Goal: Task Accomplishment & Management: Manage account settings

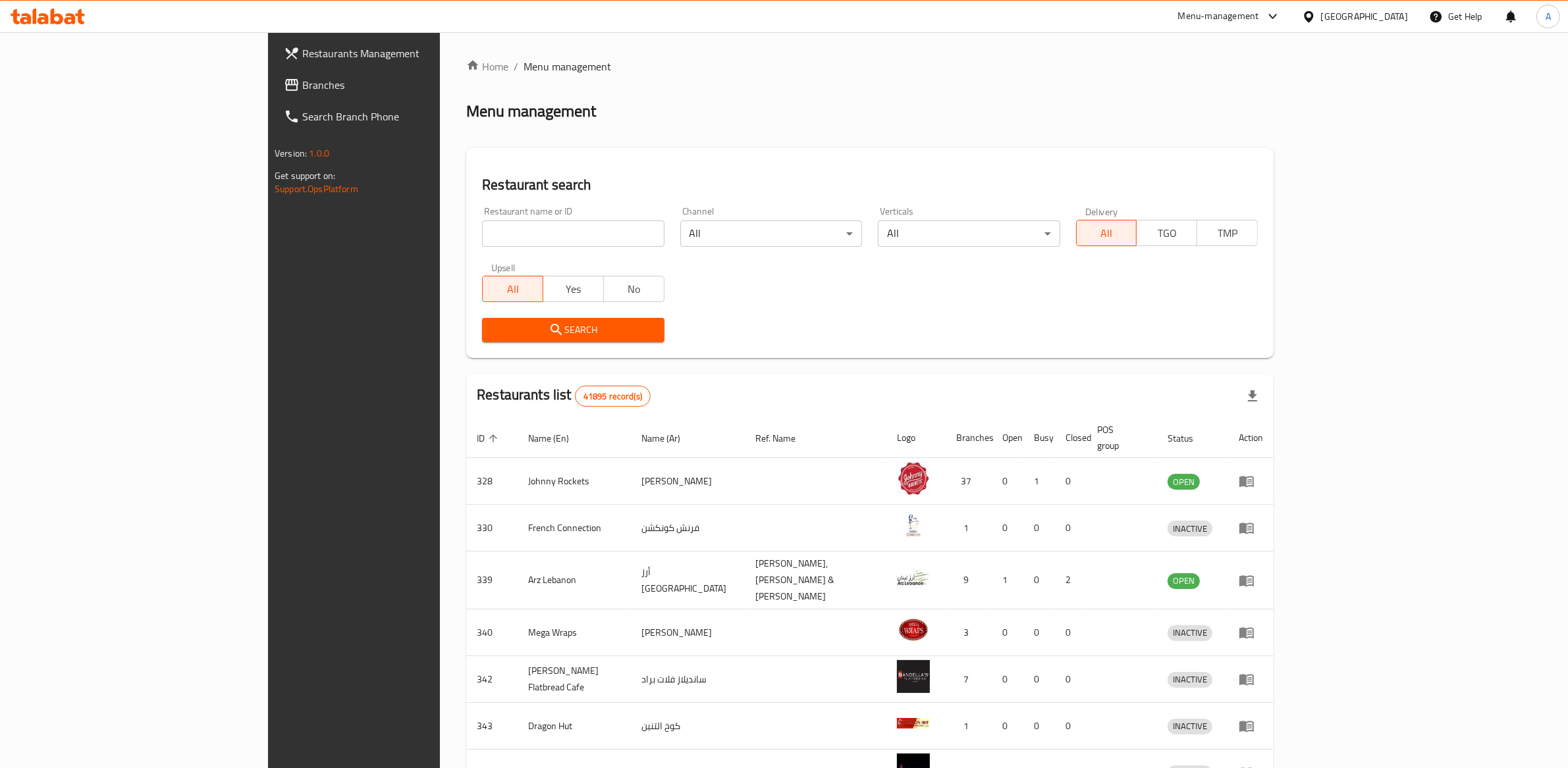
click at [482, 240] on input "search" at bounding box center [572, 234] width 182 height 26
paste input "726441"
click at [549, 329] on icon "submit" at bounding box center [556, 329] width 16 height 16
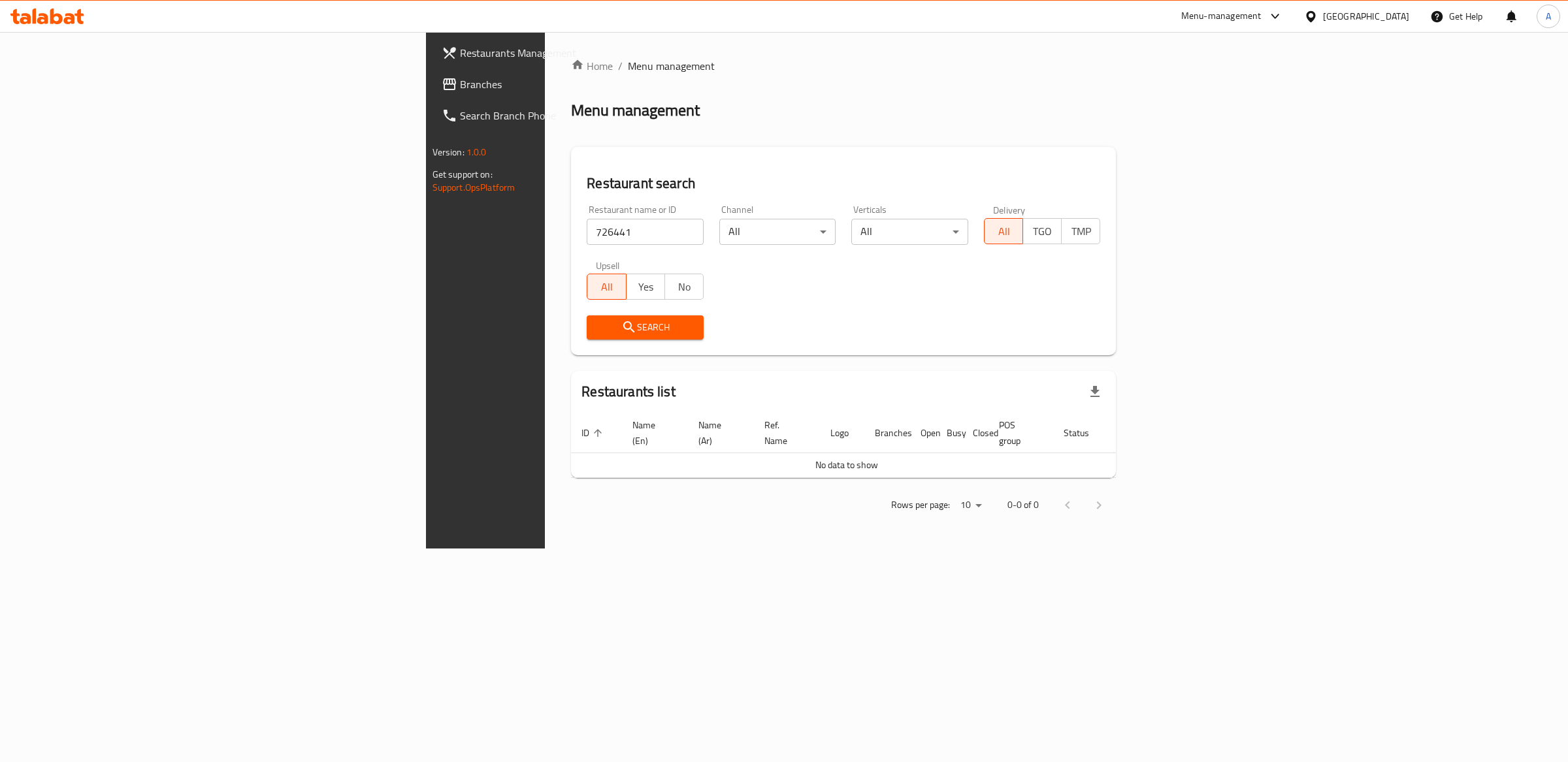
click at [587, 222] on input "726441" at bounding box center [645, 232] width 117 height 26
paste input "675488"
type input "675488"
click button "Search" at bounding box center [645, 328] width 117 height 24
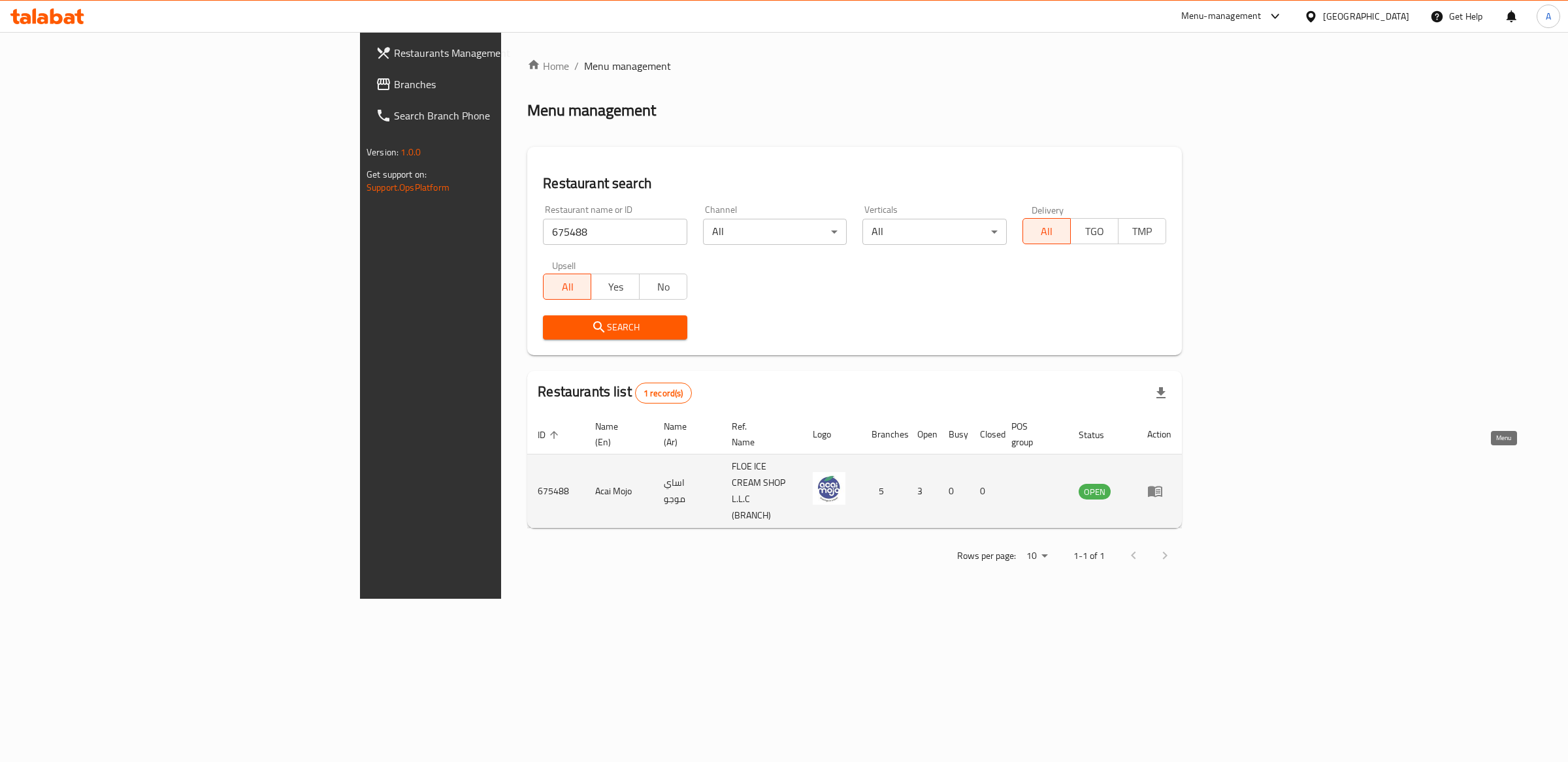
click at [1162, 487] on icon "enhanced table" at bounding box center [1155, 492] width 15 height 11
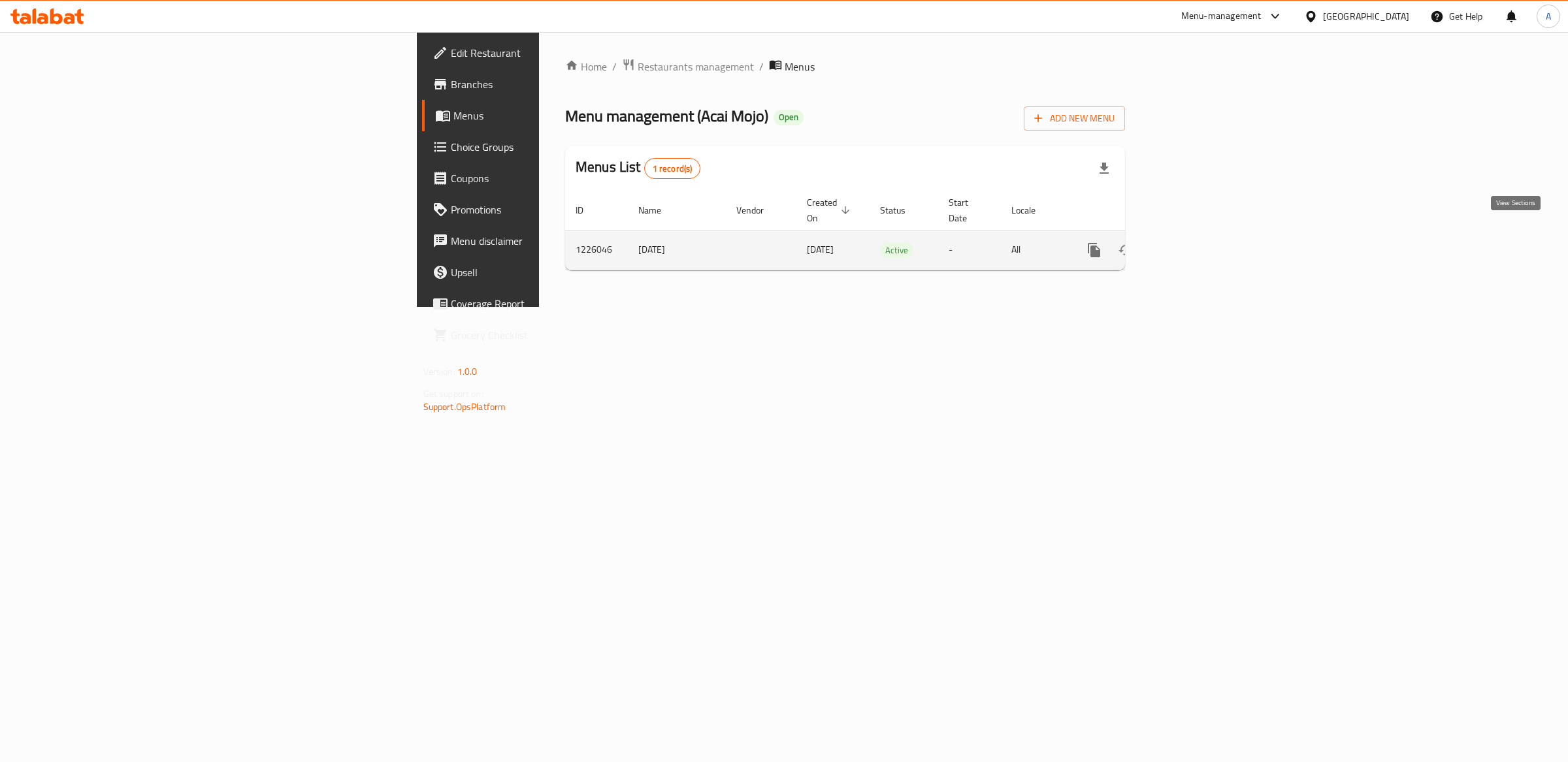
click at [1204, 240] on link "enhanced table" at bounding box center [1188, 250] width 31 height 31
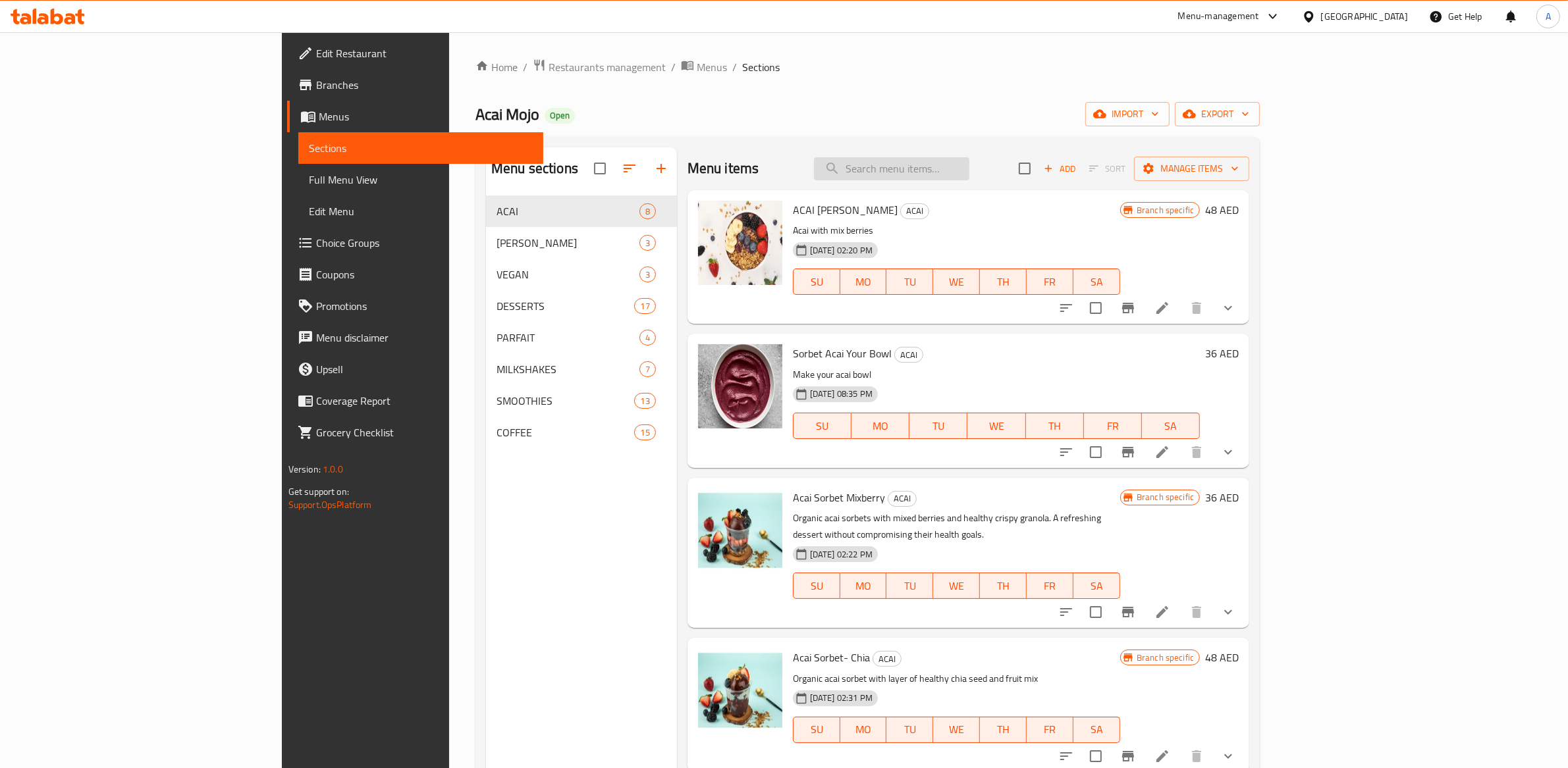
click at [969, 158] on input "search" at bounding box center [891, 169] width 155 height 23
type input "parfait"
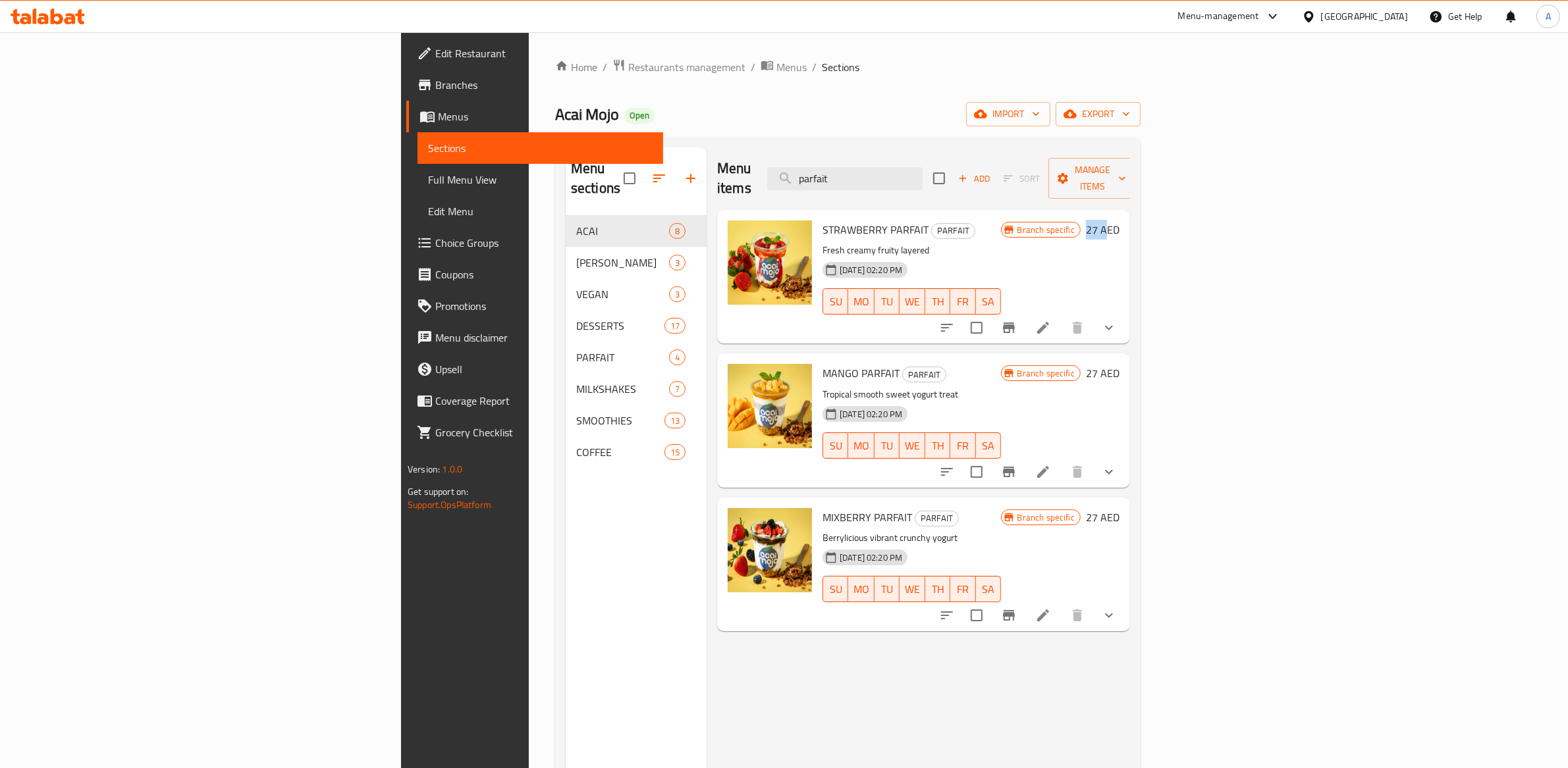
drag, startPoint x: 1488, startPoint y: 209, endPoint x: 1508, endPoint y: 207, distance: 20.1
click at [1120, 221] on h6 "27 AED" at bounding box center [1102, 230] width 34 height 18
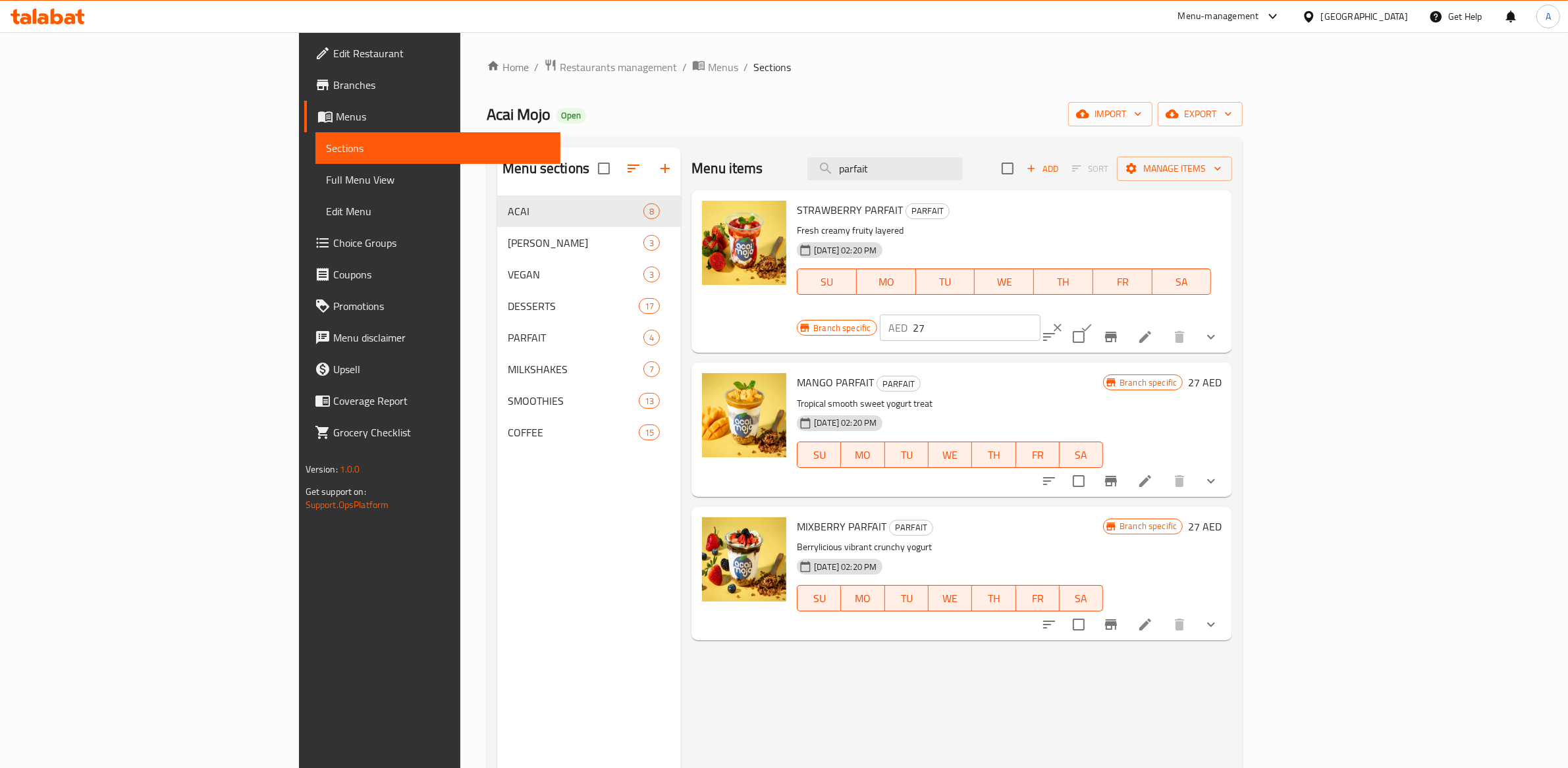
click at [1120, 314] on div "Branch specific AED 27 ​" at bounding box center [959, 328] width 324 height 29
click at [1064, 321] on icon "clear" at bounding box center [1057, 328] width 13 height 13
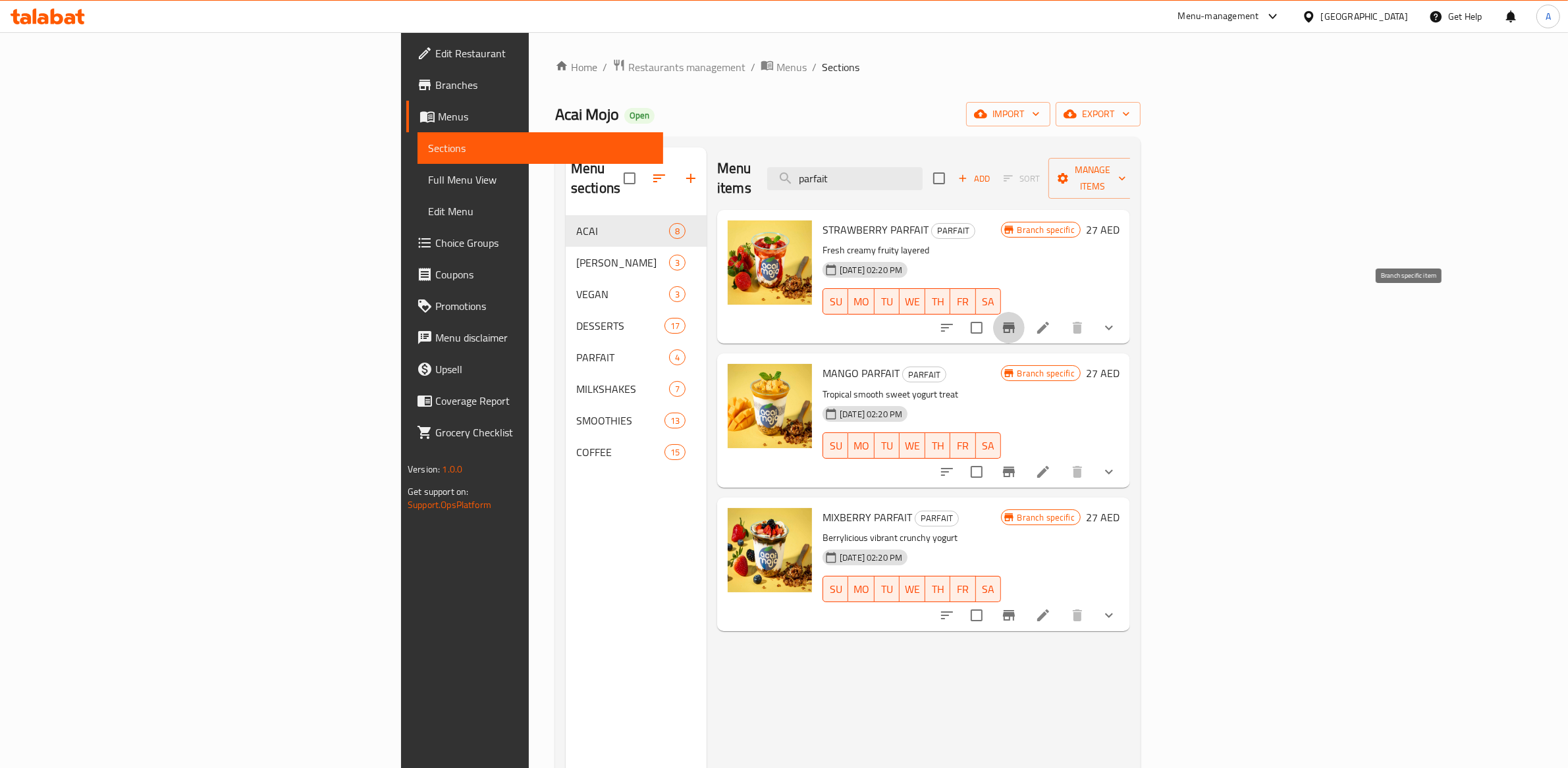
click at [1024, 312] on button "Branch-specific-item" at bounding box center [1009, 328] width 31 height 31
click at [1262, 19] on div at bounding box center [1270, 16] width 21 height 16
click at [1339, 16] on div "[GEOGRAPHIC_DATA]" at bounding box center [1364, 16] width 87 height 15
click at [1237, 129] on div "[GEOGRAPHIC_DATA]" at bounding box center [1265, 135] width 108 height 30
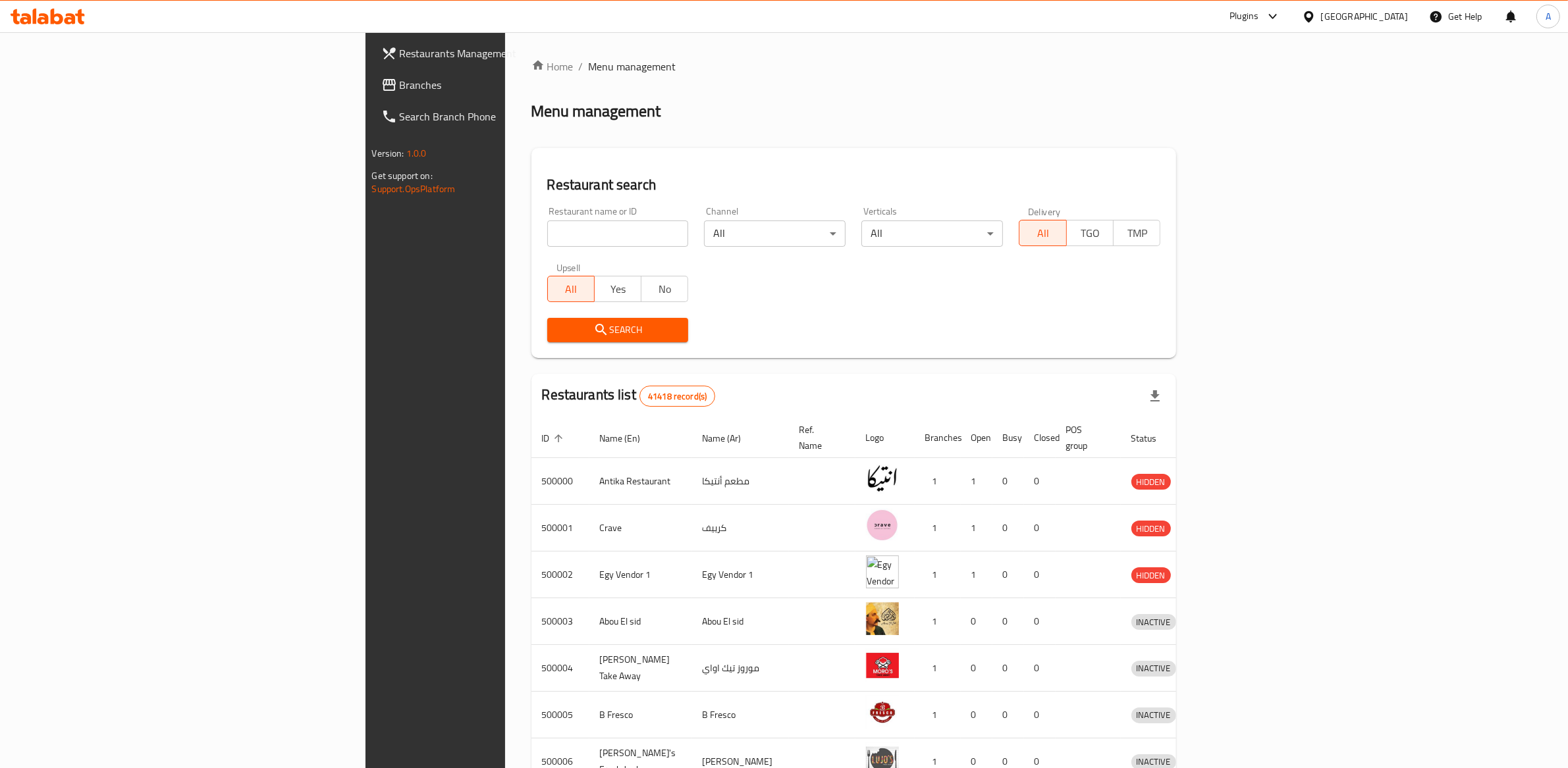
click at [547, 241] on input "search" at bounding box center [618, 234] width 141 height 26
paste input "658823"
type input "658823"
click button "Search" at bounding box center [618, 330] width 141 height 25
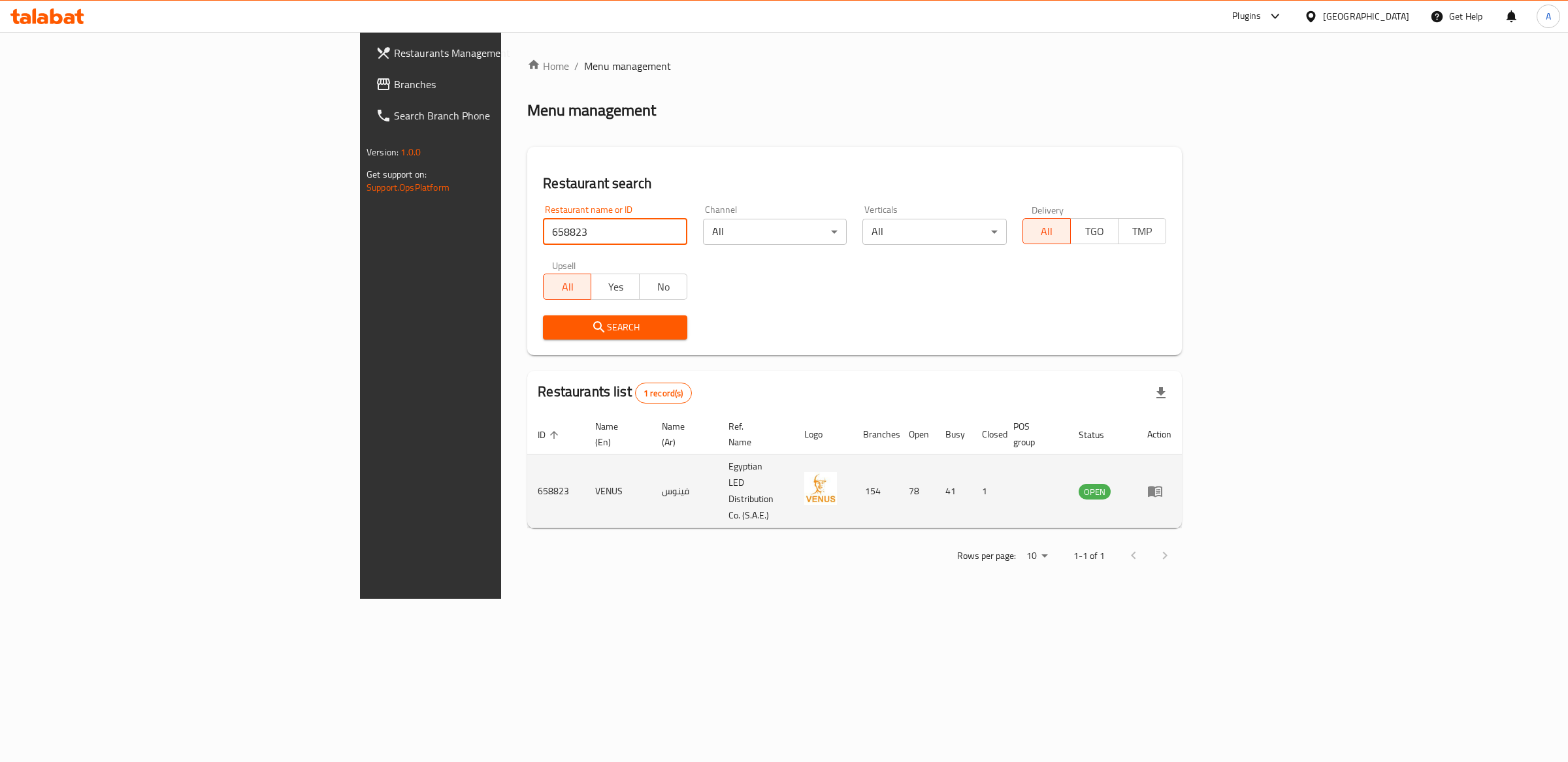
click at [1182, 469] on td "enhanced table" at bounding box center [1159, 491] width 45 height 74
click at [1161, 489] on icon "enhanced table" at bounding box center [1158, 491] width 5 height 5
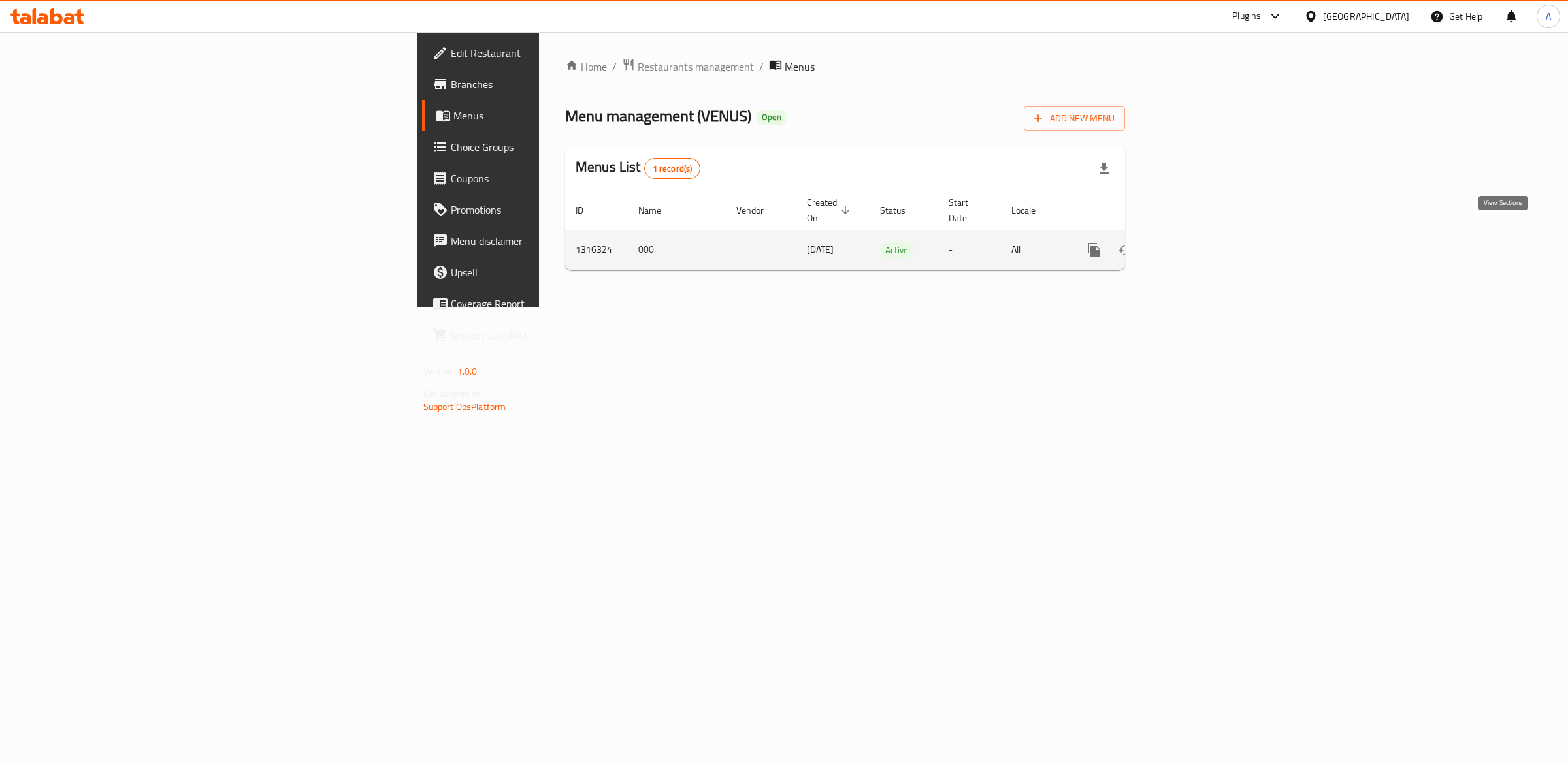
click at [1194, 244] on icon "enhanced table" at bounding box center [1188, 250] width 11 height 11
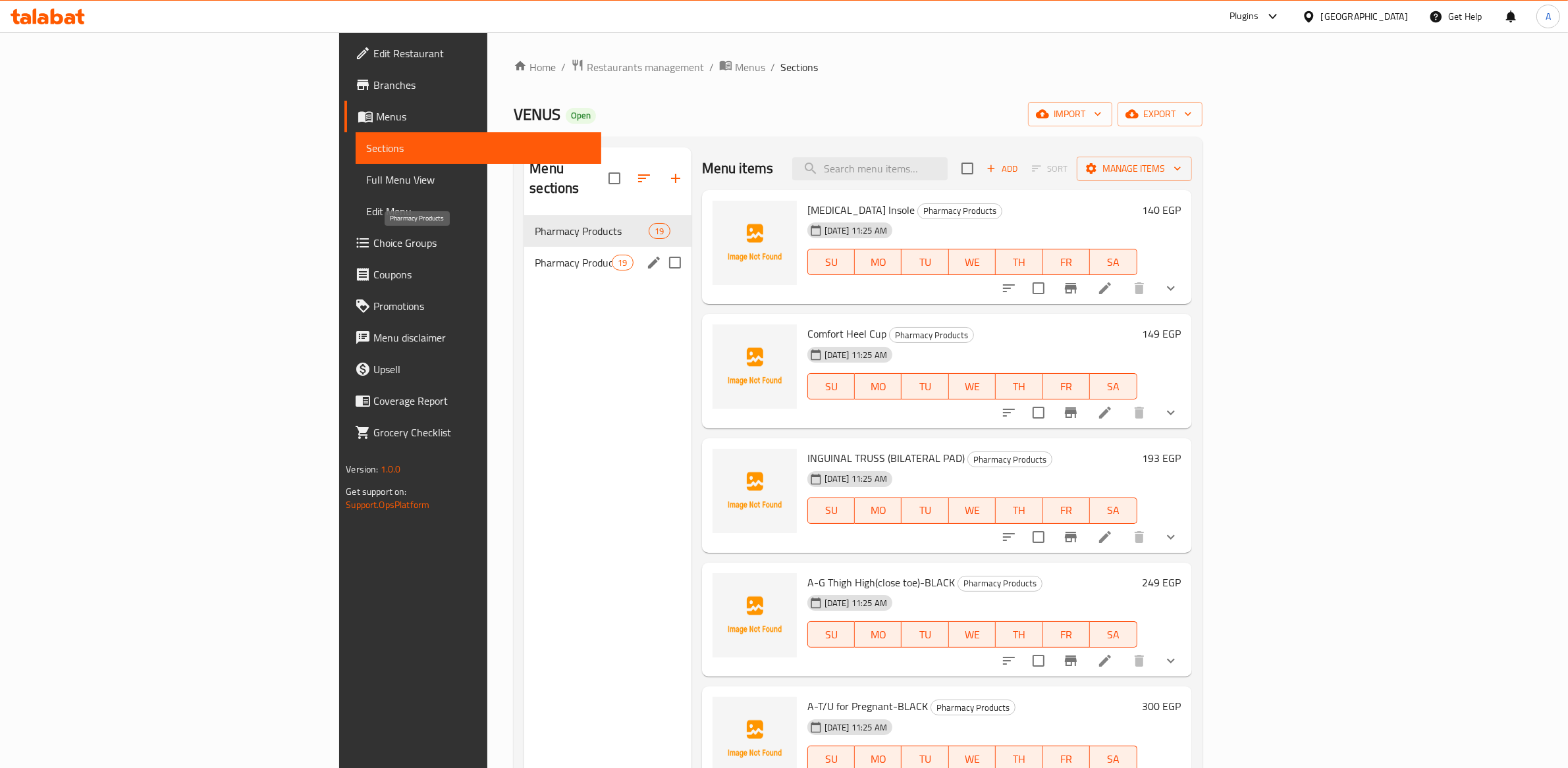
click at [535, 255] on span "Pharmacy Products" at bounding box center [573, 262] width 77 height 16
click at [535, 223] on span "Pharmacy Products" at bounding box center [573, 231] width 77 height 16
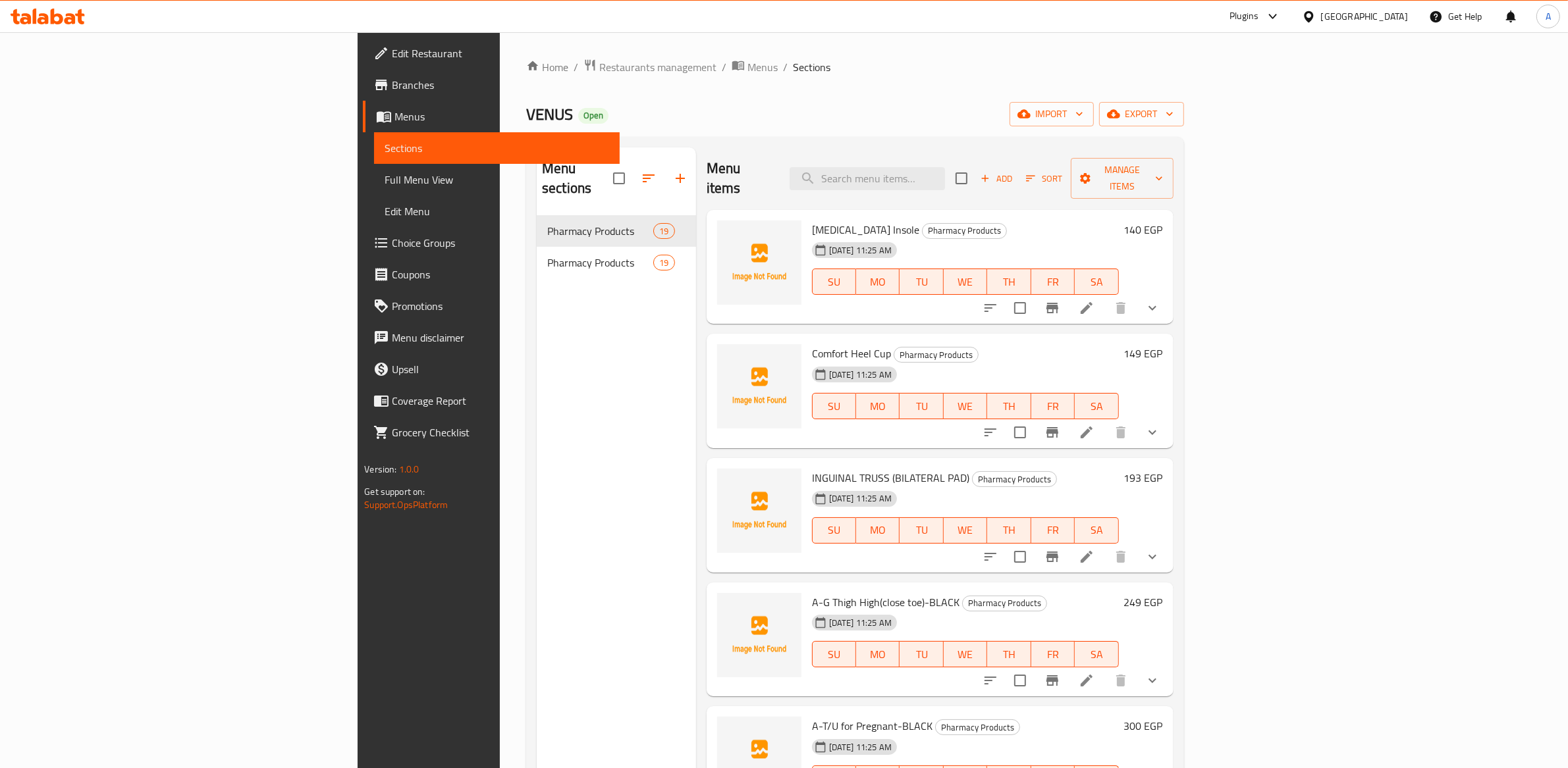
click at [1105, 297] on li at bounding box center [1086, 308] width 37 height 24
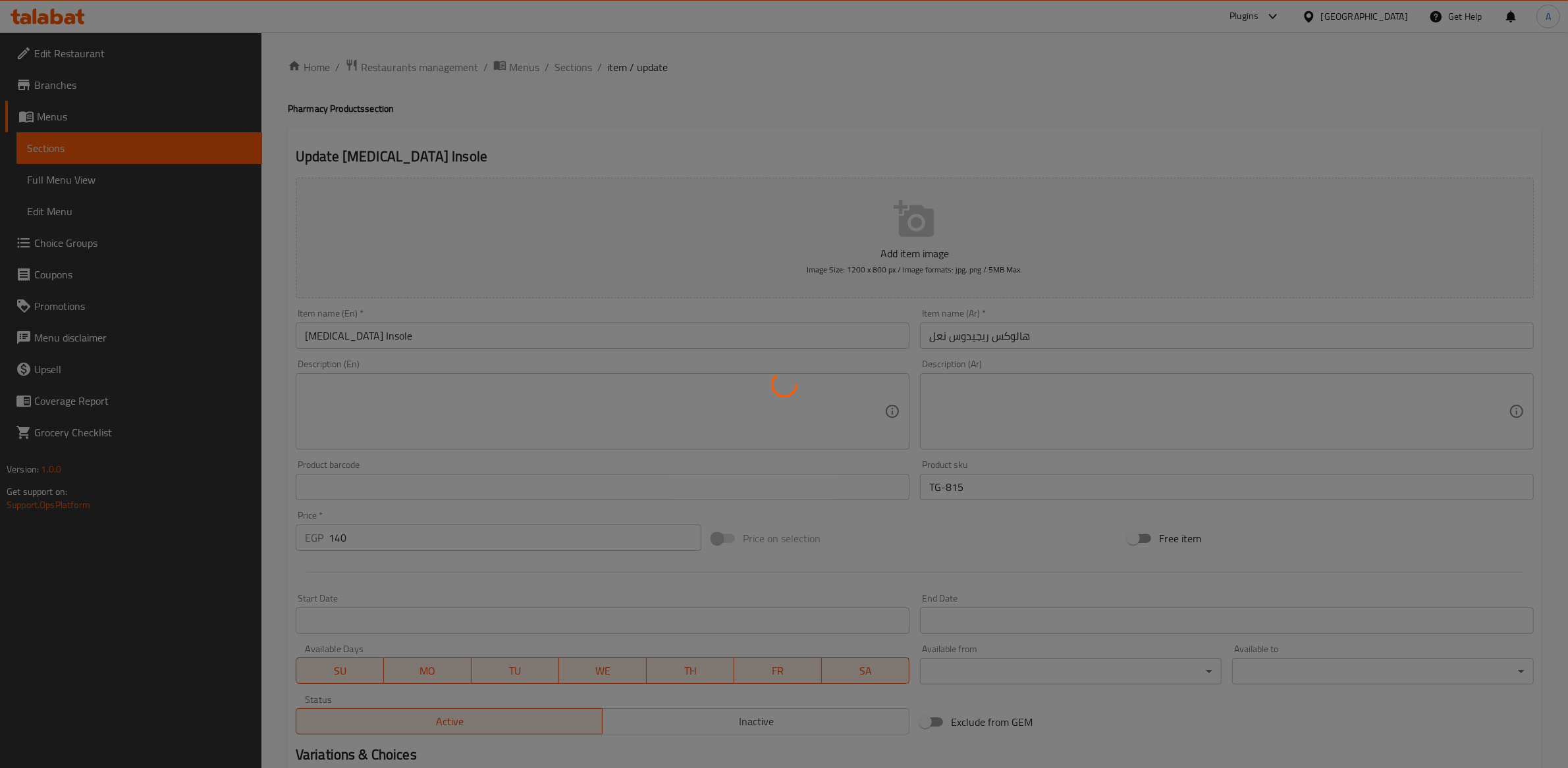
type input "إختيارك من الحجم:"
type input "1"
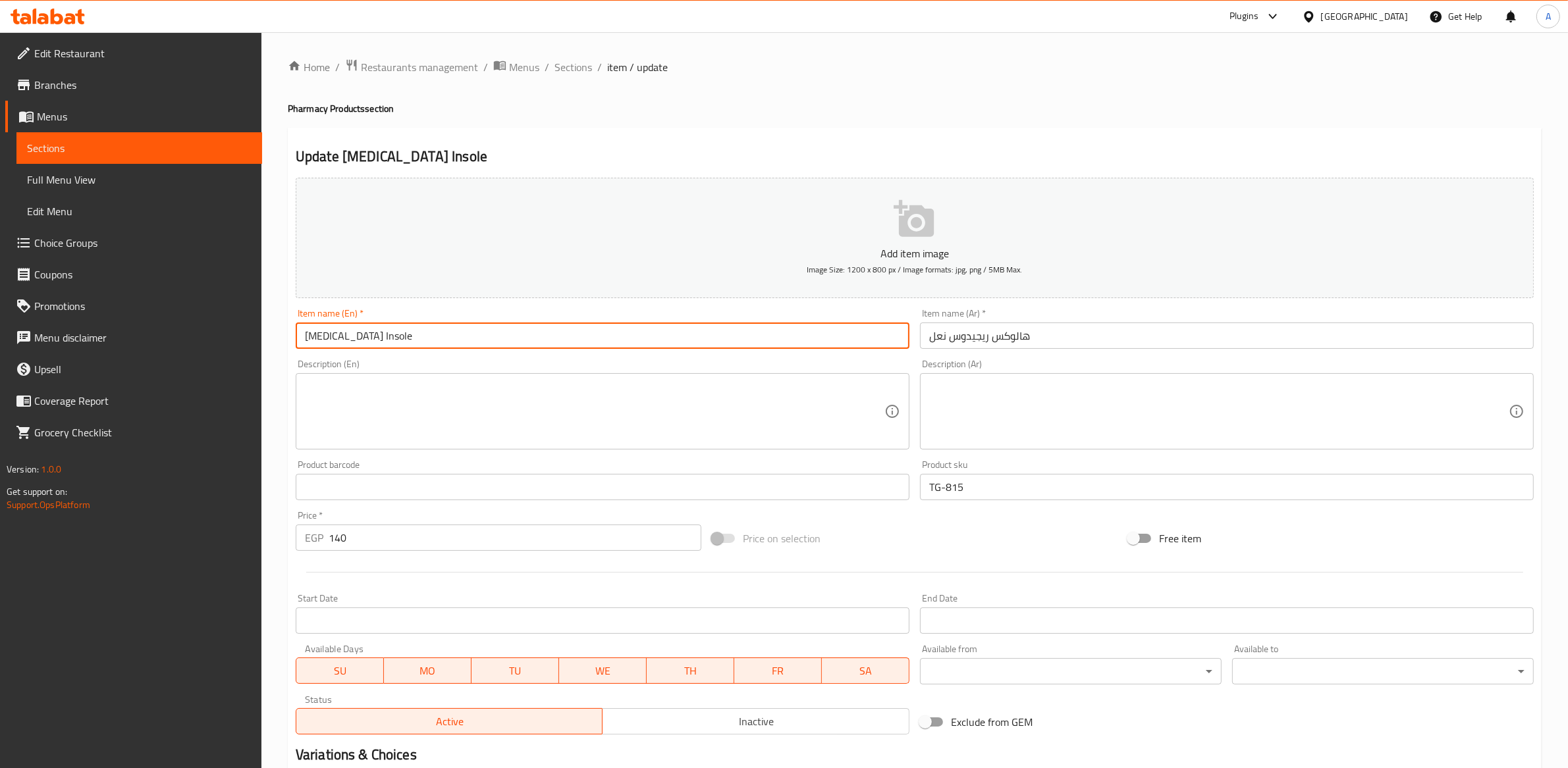
click at [431, 335] on input "[MEDICAL_DATA] Insole" at bounding box center [602, 336] width 614 height 26
click at [413, 338] on input "[MEDICAL_DATA] Insole" at bounding box center [602, 336] width 614 height 26
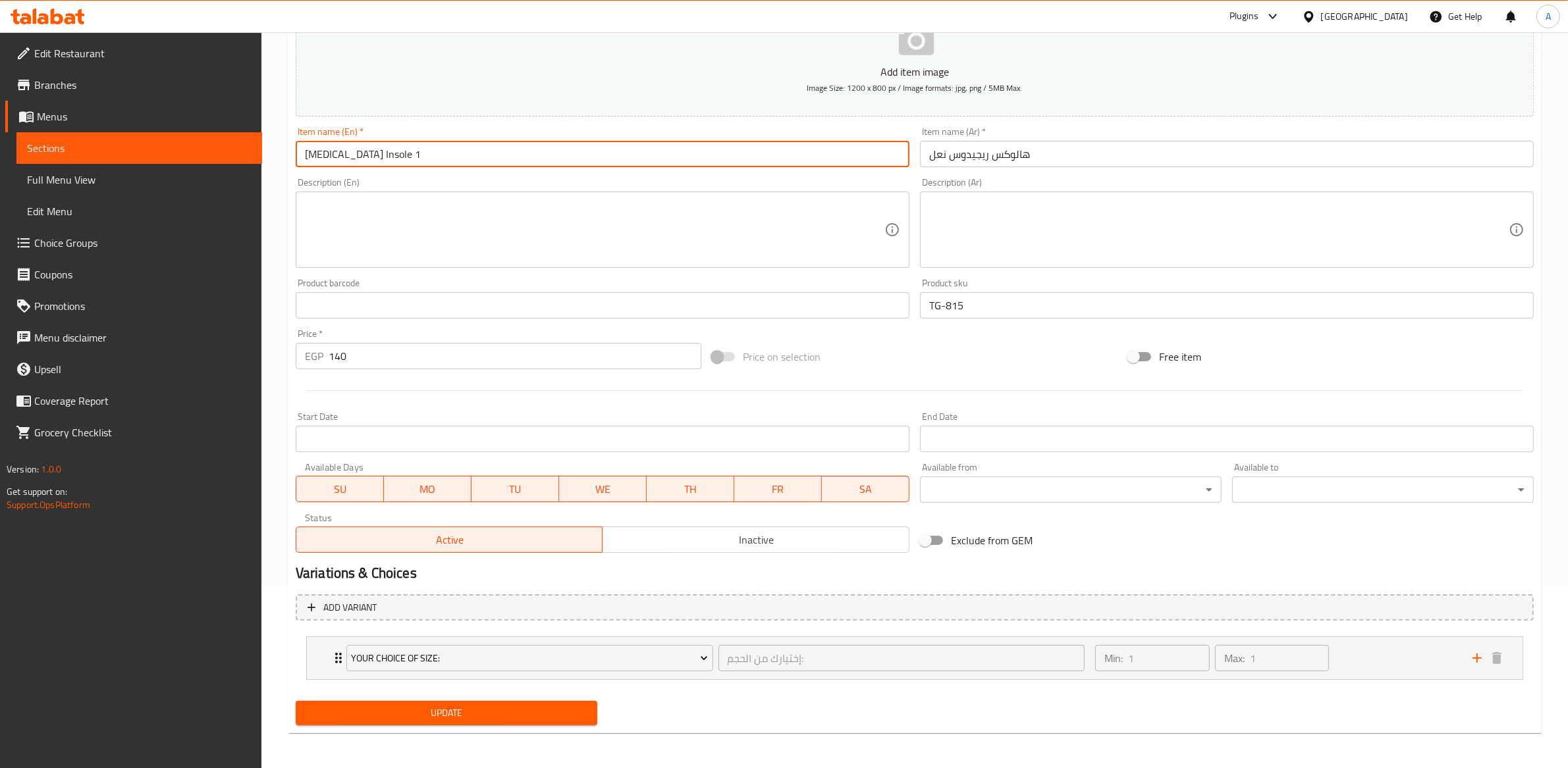
type input "[MEDICAL_DATA] Insole 1"
click at [536, 718] on span "Update" at bounding box center [446, 714] width 280 height 16
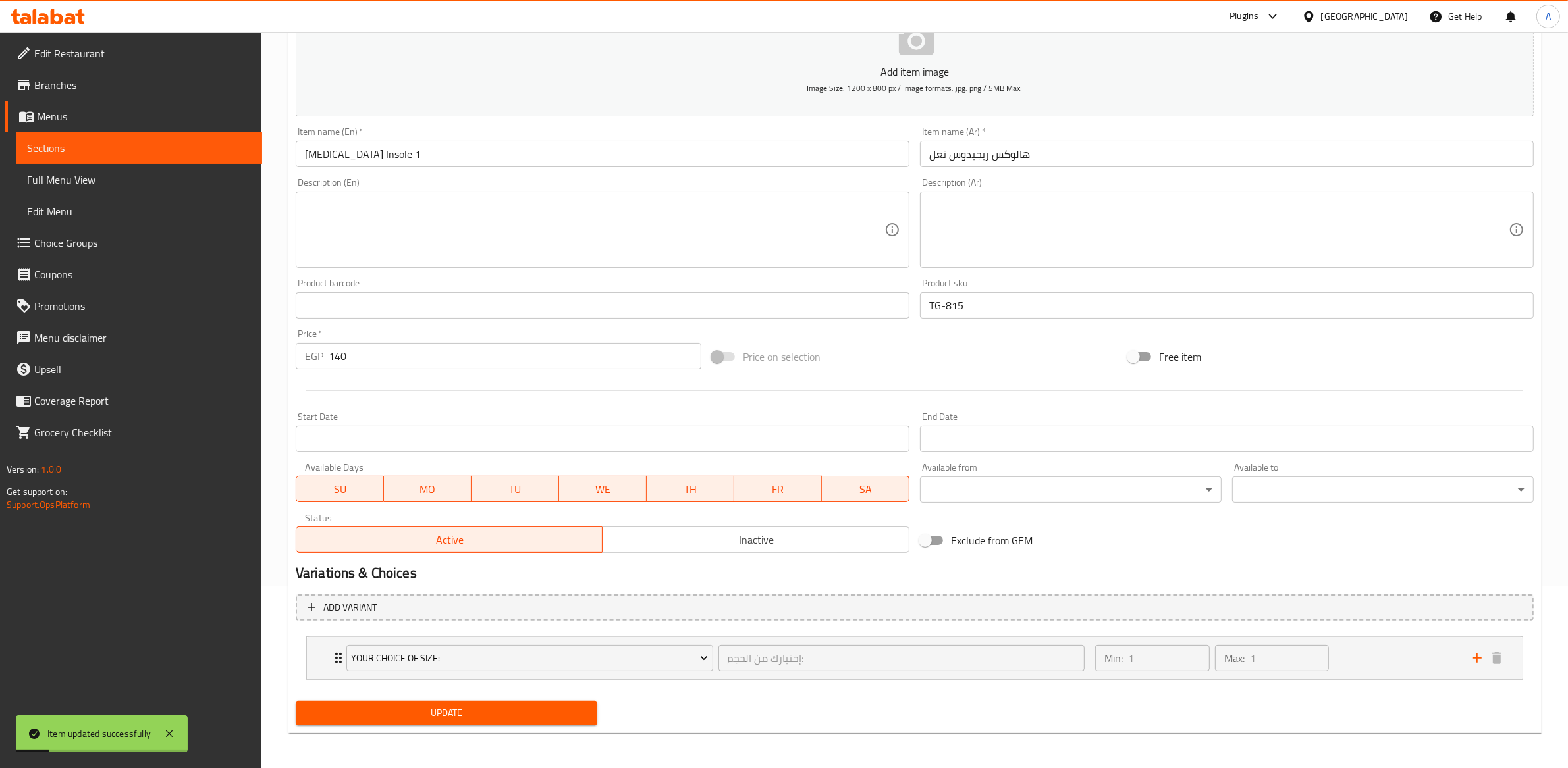
scroll to position [0, 0]
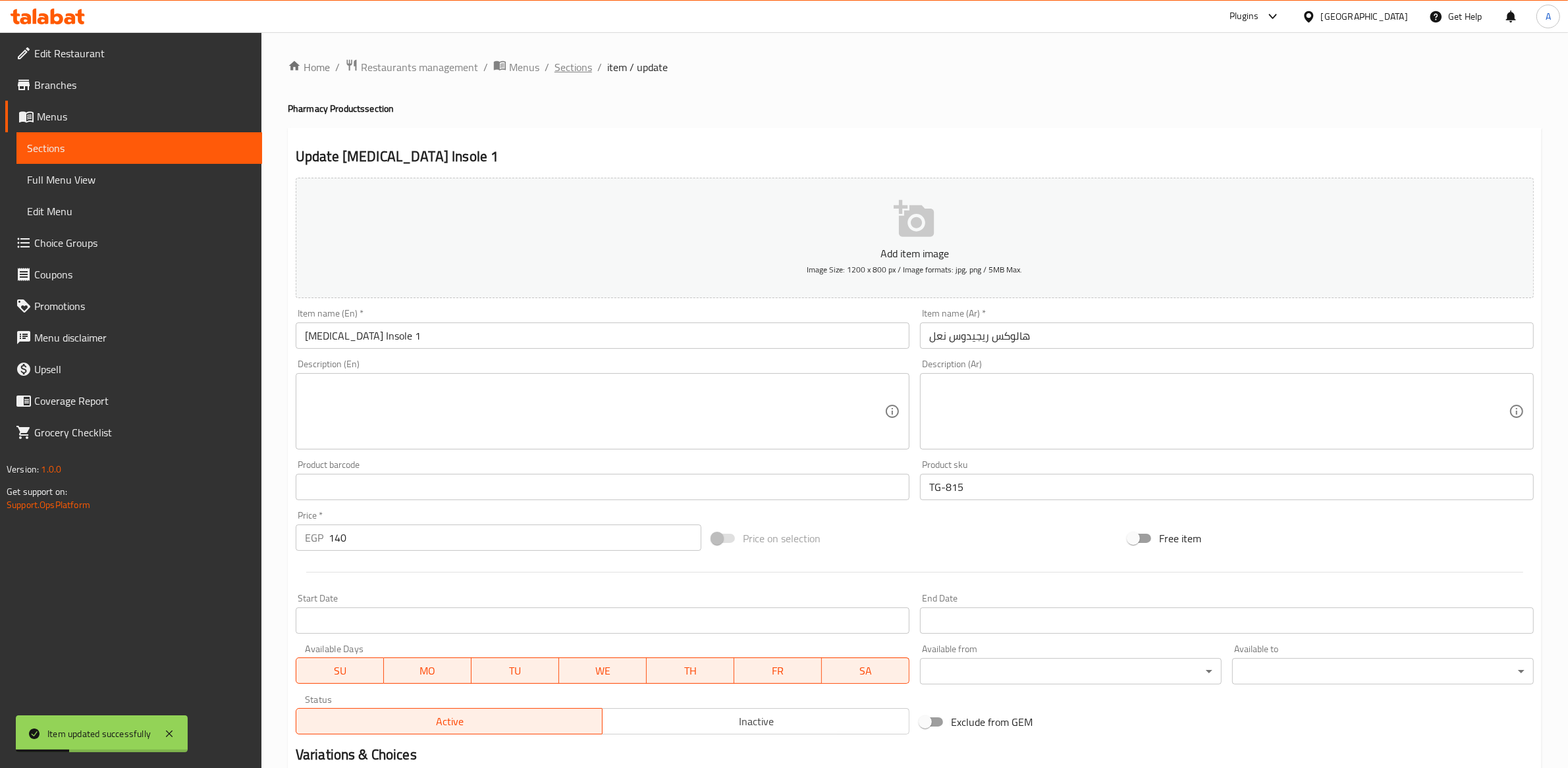
click at [568, 59] on span "Sections" at bounding box center [573, 67] width 38 height 16
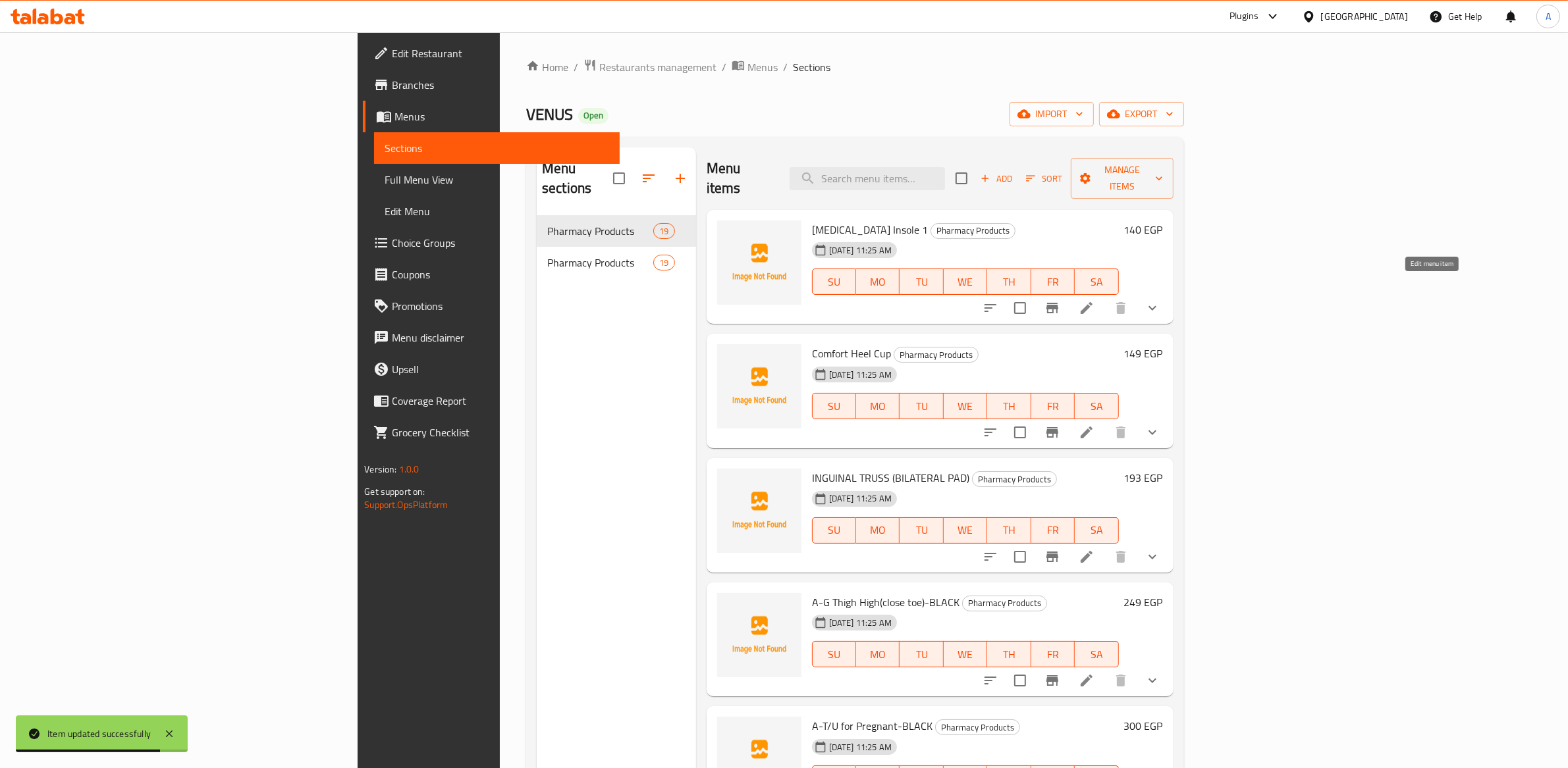
click at [1094, 301] on icon at bounding box center [1086, 308] width 16 height 16
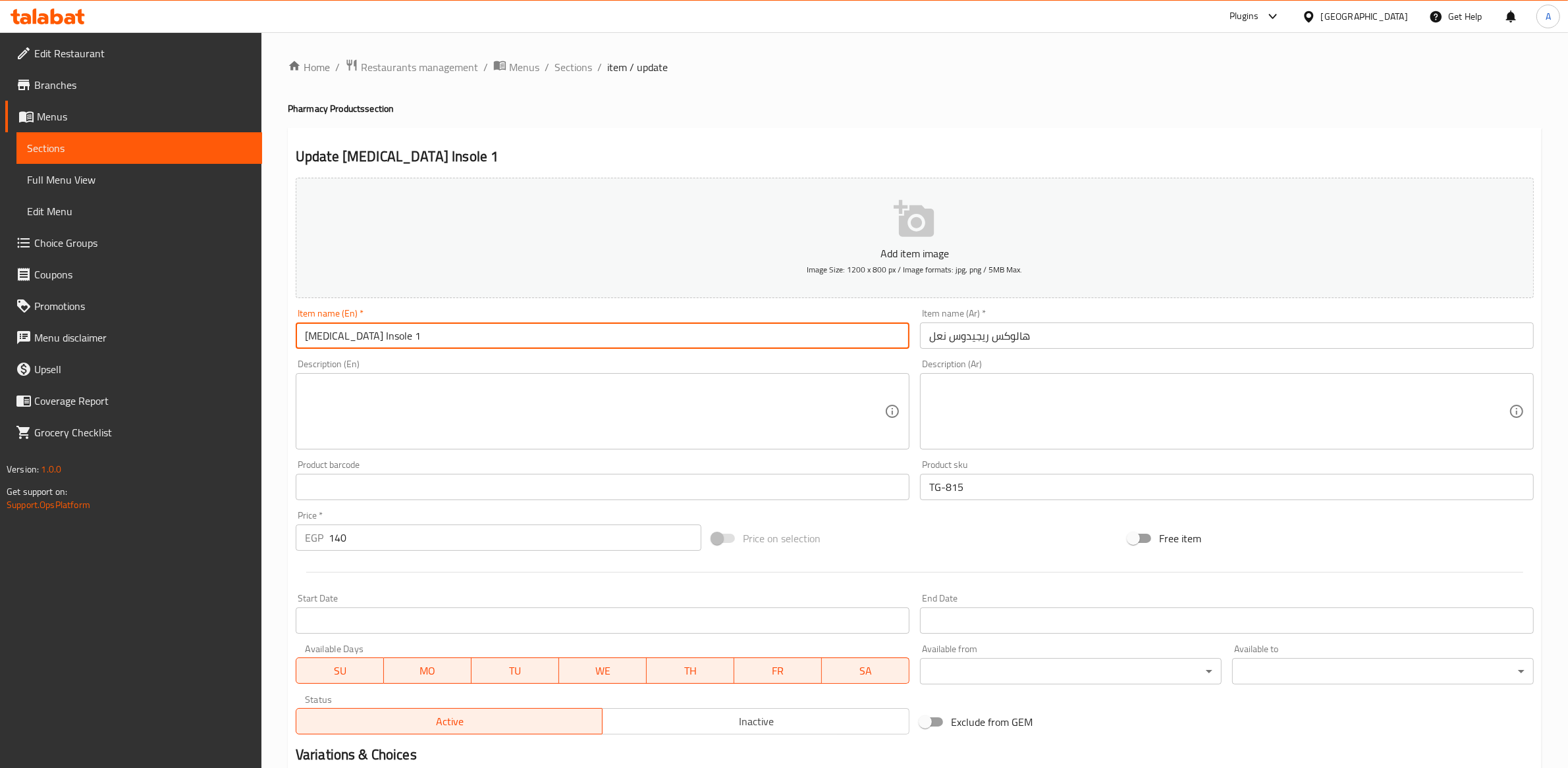
click at [444, 329] on input "[MEDICAL_DATA] Insole 1" at bounding box center [602, 336] width 614 height 26
type input "[MEDICAL_DATA] Insole"
click at [692, 414] on textarea at bounding box center [594, 412] width 579 height 62
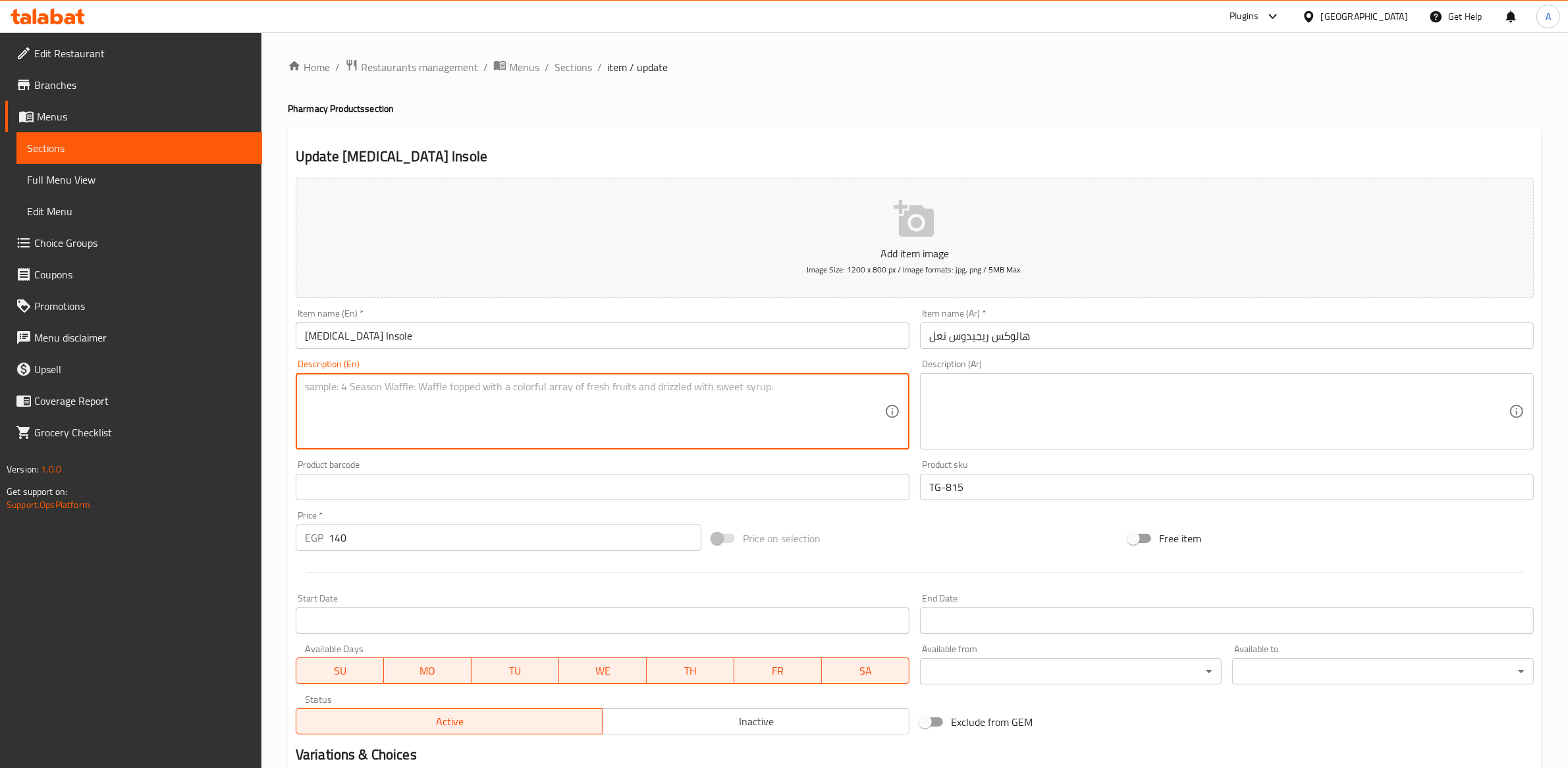
scroll to position [182, 0]
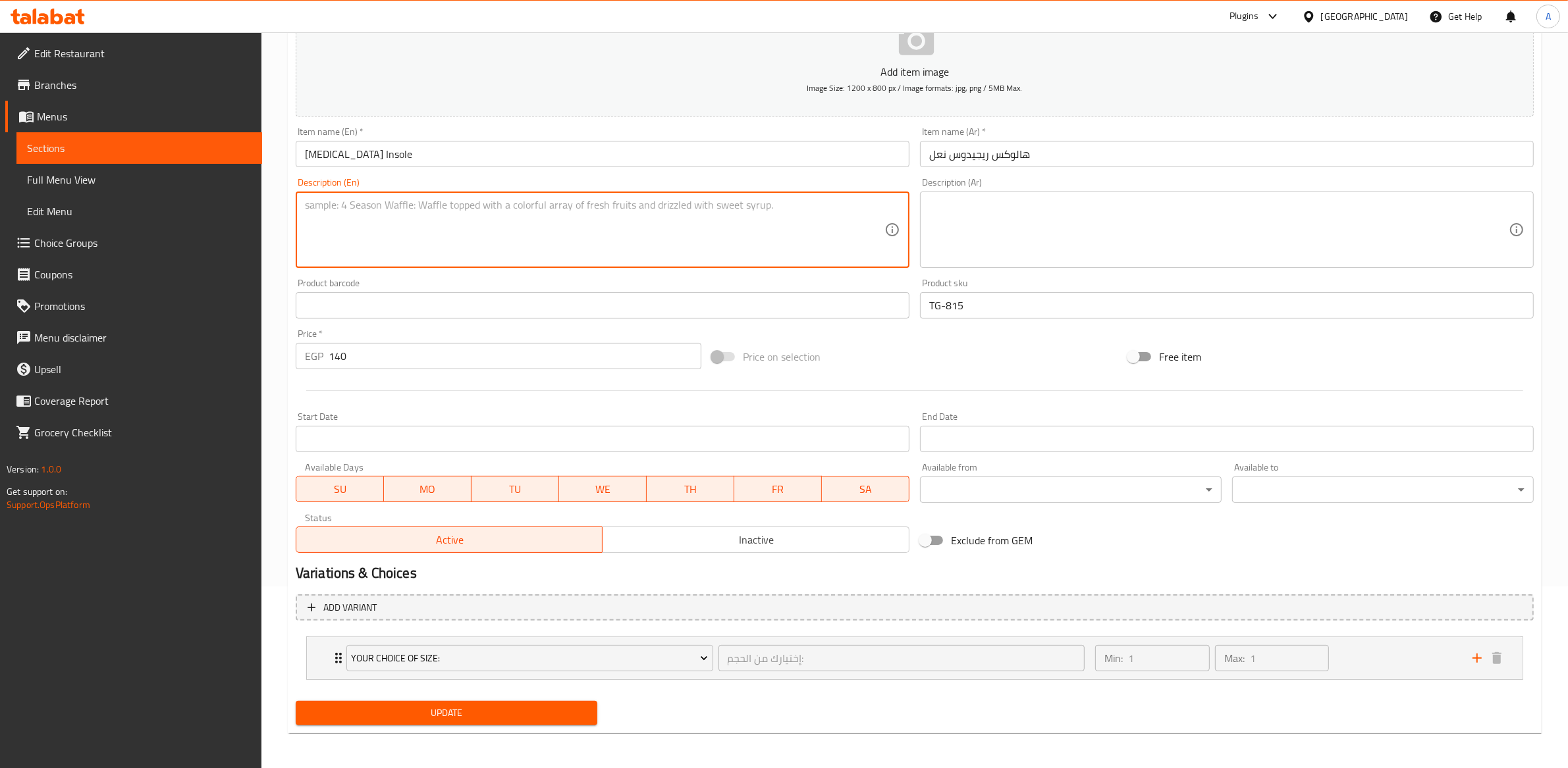
click at [485, 722] on button "Update" at bounding box center [446, 714] width 301 height 25
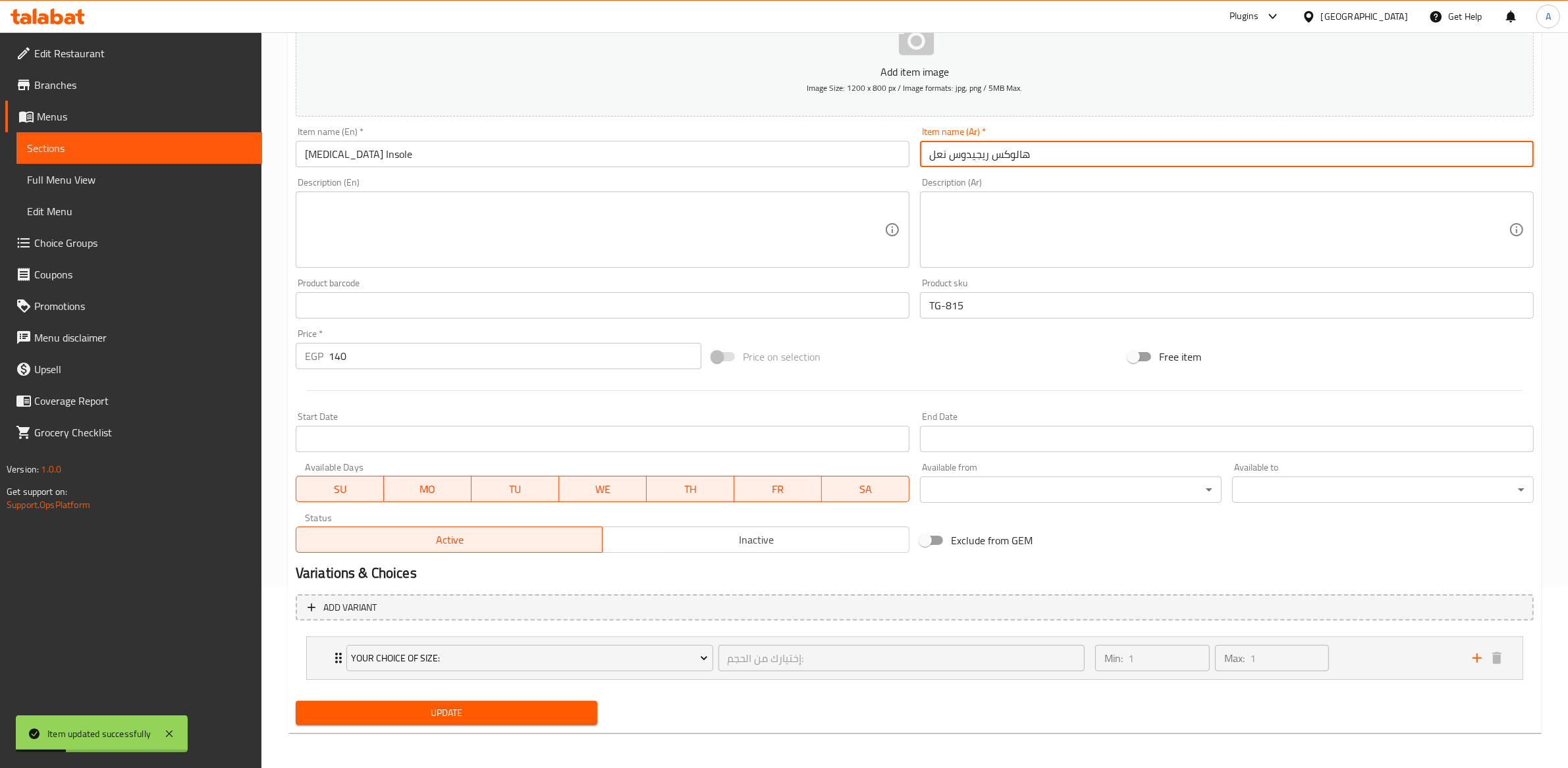
click at [996, 153] on input "هالوكس ريجيدوس نعل" at bounding box center [1226, 154] width 614 height 26
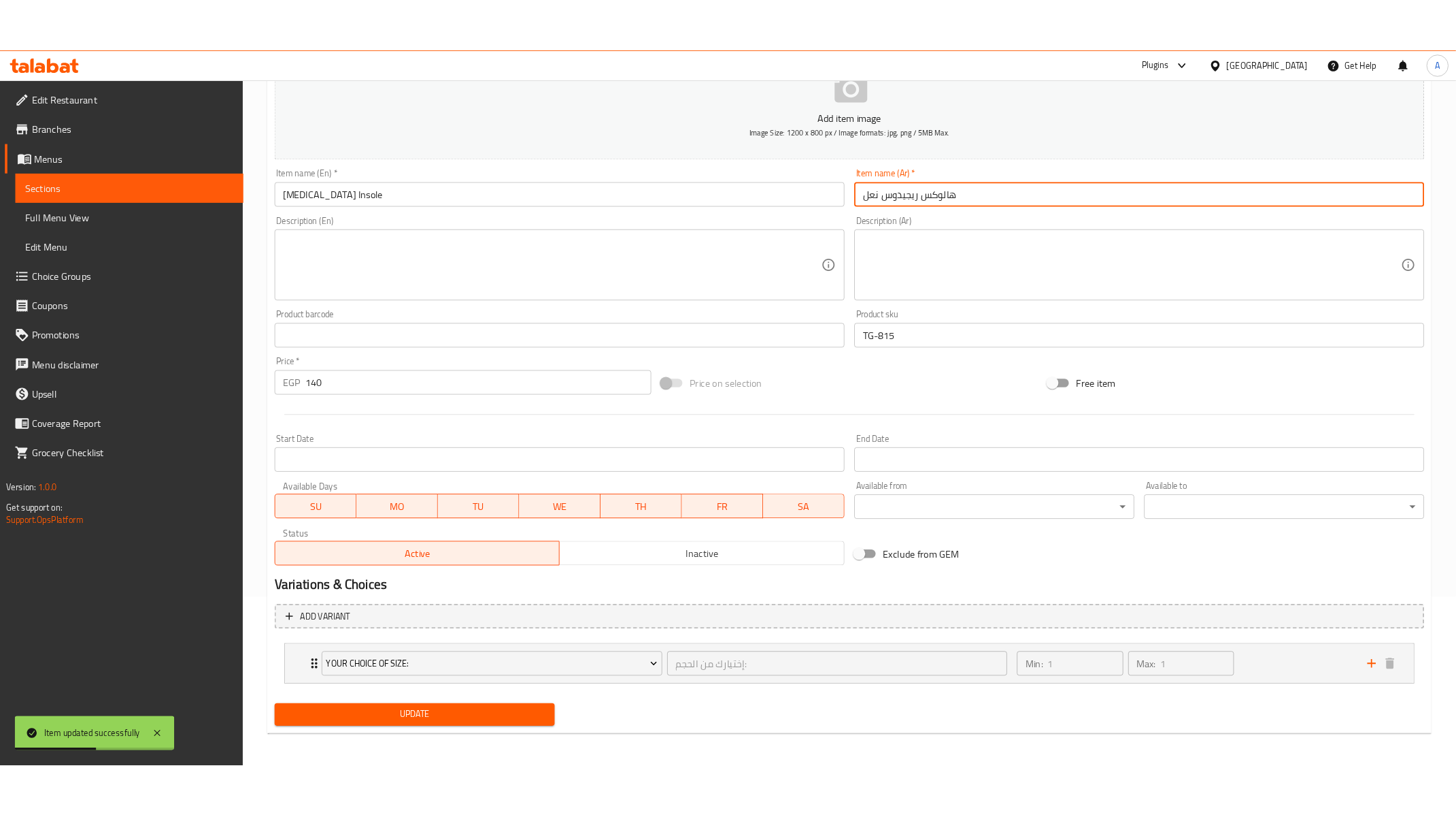
scroll to position [0, 0]
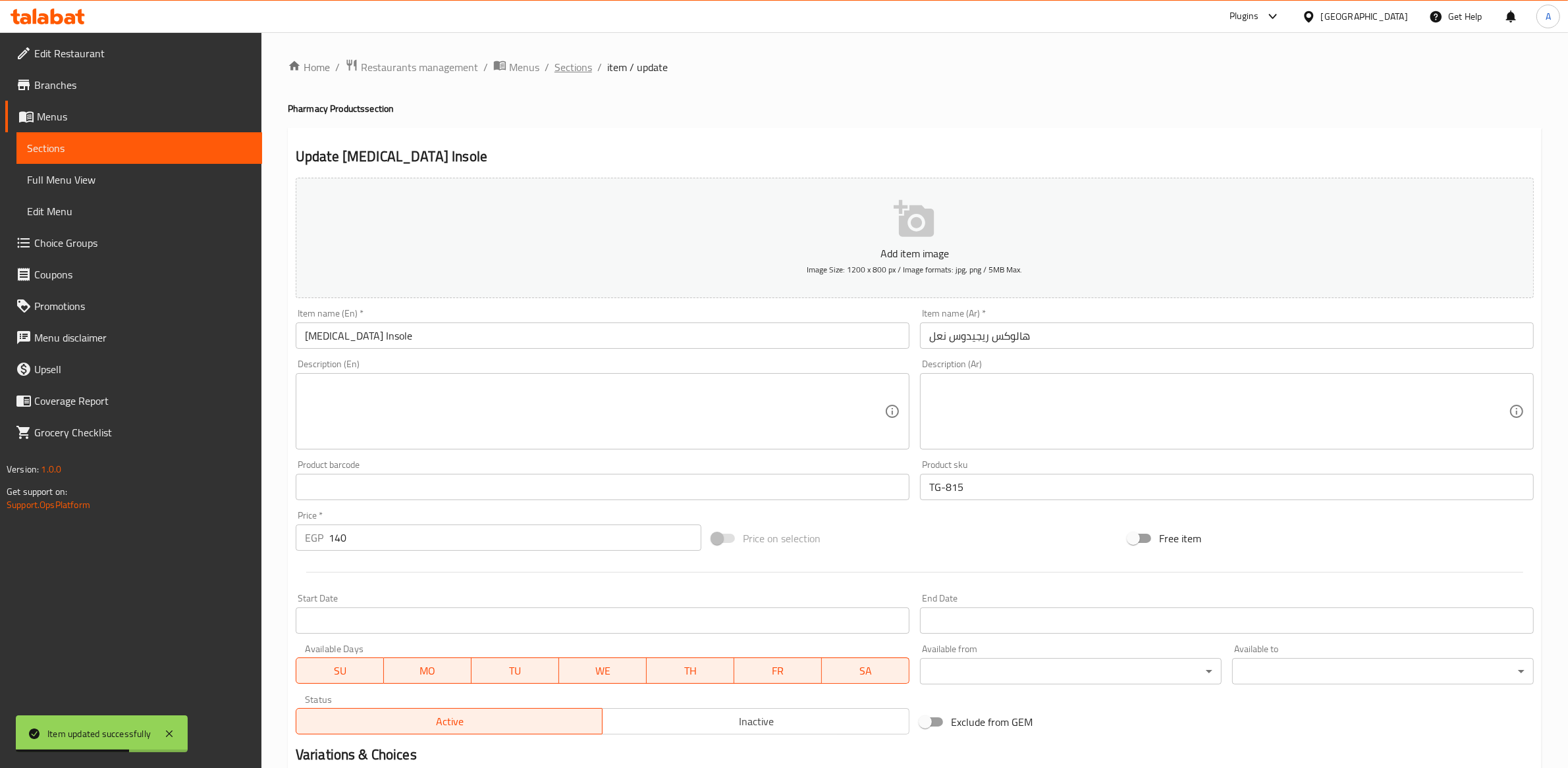
click at [567, 65] on span "Sections" at bounding box center [573, 67] width 38 height 16
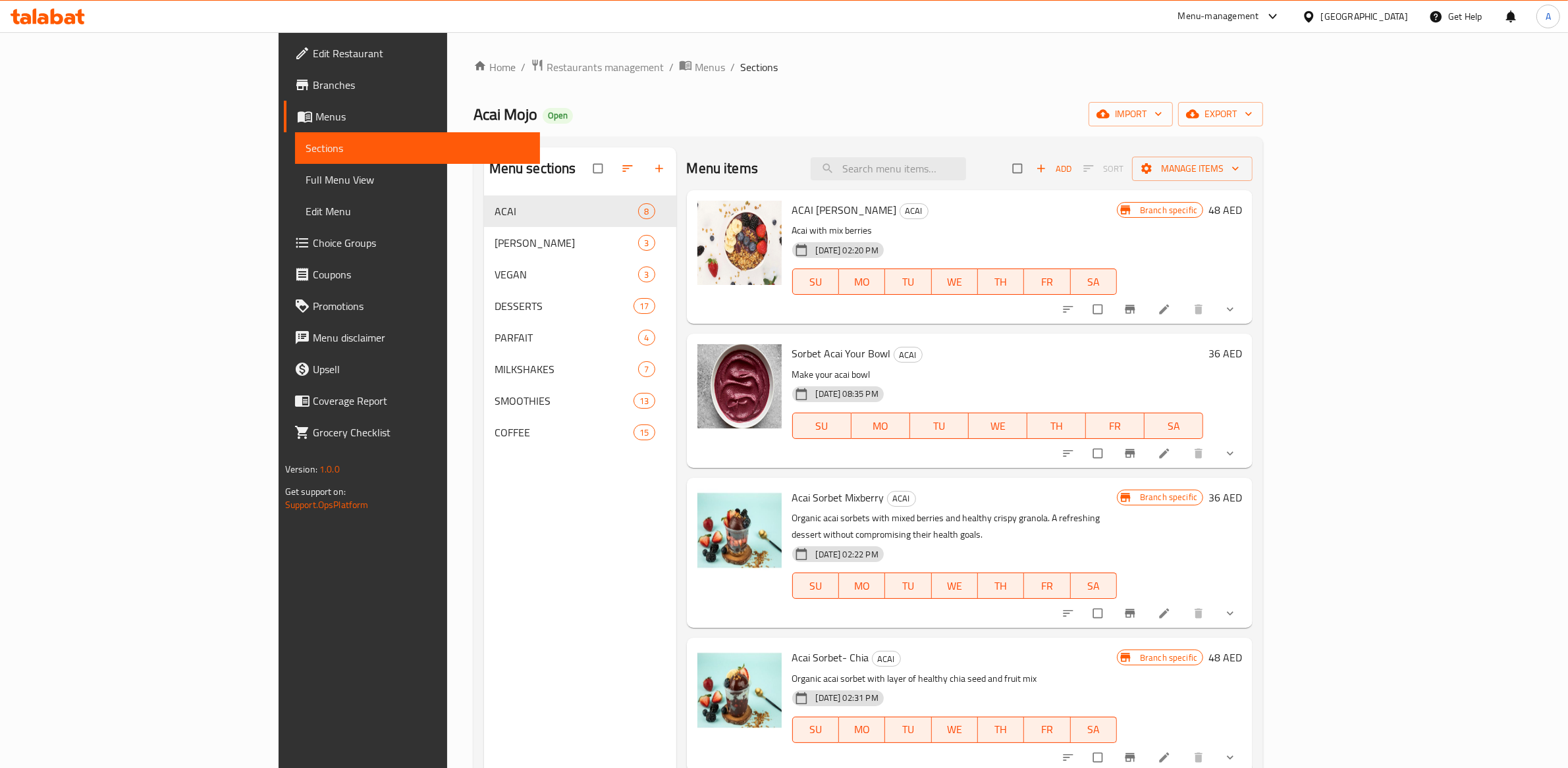
click at [1220, 17] on div "Menu-management" at bounding box center [1218, 16] width 81 height 16
click at [1110, 172] on div "Vendor Portal Radmin" at bounding box center [1140, 176] width 88 height 15
